Goal: Task Accomplishment & Management: Manage account settings

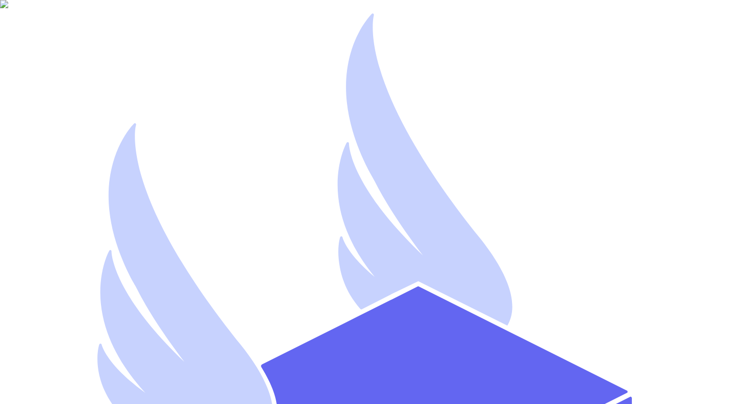
type input "[EMAIL_ADDRESS][DOMAIN_NAME]"
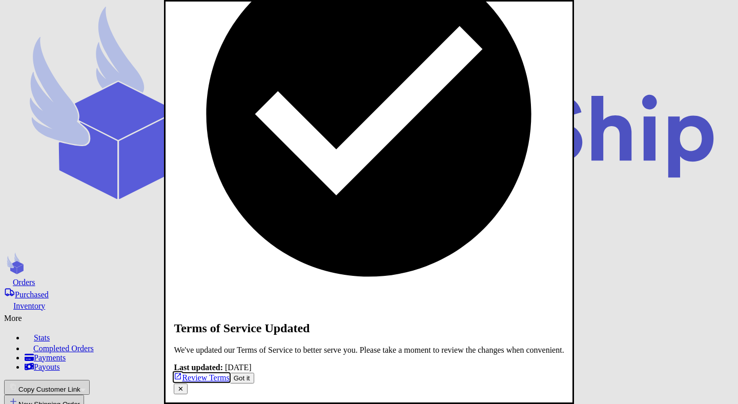
click at [187, 383] on button "✕" at bounding box center [181, 388] width 14 height 11
